Goal: Task Accomplishment & Management: Manage account settings

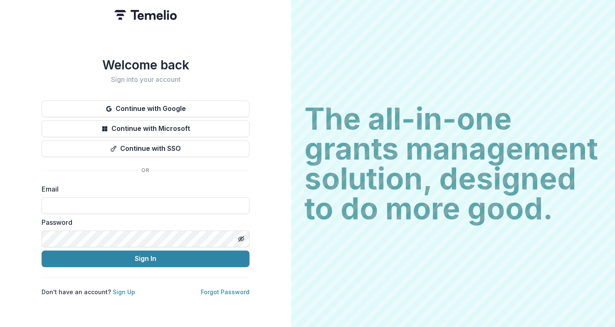
click at [192, 92] on div "Welcome back Sign into your account Continue with Google Continue with Microsof…" at bounding box center [146, 176] width 208 height 239
click at [188, 103] on button "Continue with Google" at bounding box center [146, 109] width 208 height 17
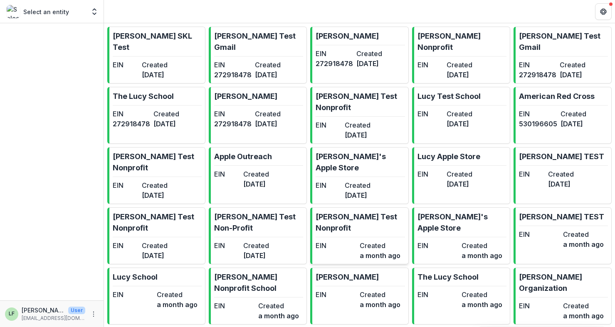
scroll to position [125, 0]
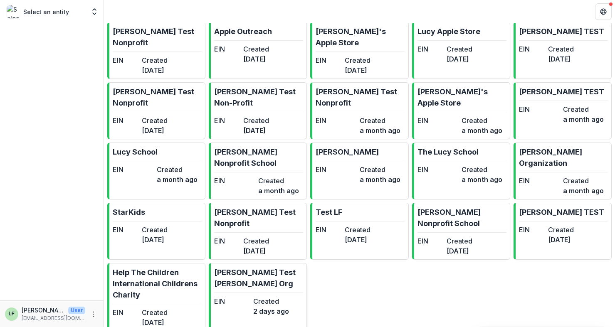
click at [256, 297] on dt "Created" at bounding box center [271, 302] width 36 height 10
